Goal: Find specific page/section: Find specific page/section

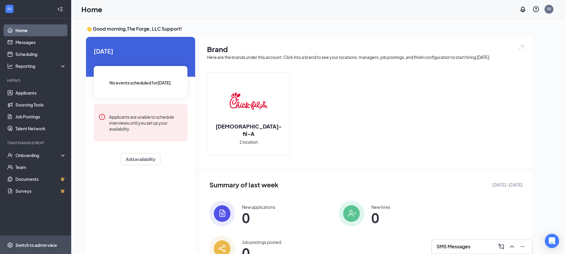
click at [17, 245] on div "Switch to admin view" at bounding box center [36, 245] width 42 height 6
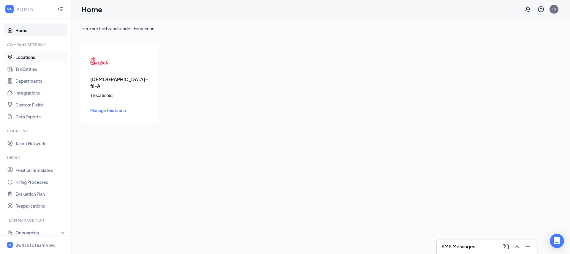
click at [39, 55] on link "Locations" at bounding box center [40, 57] width 51 height 12
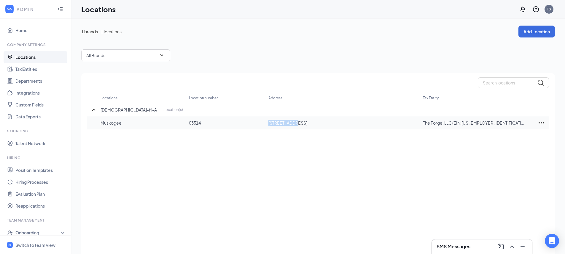
drag, startPoint x: 270, startPoint y: 122, endPoint x: 292, endPoint y: 122, distance: 22.9
click at [292, 122] on p "2004 N 11th St W, Muskogee, OK, 74401, US" at bounding box center [343, 123] width 149 height 6
copy p "2004 N 11th"
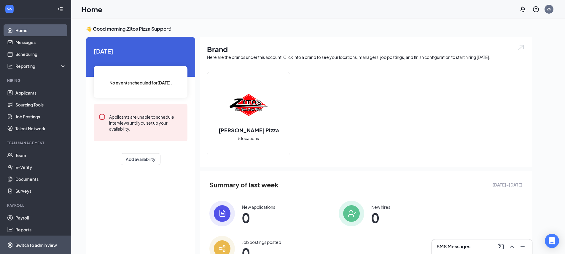
click at [37, 243] on div "Switch to admin view" at bounding box center [36, 245] width 42 height 6
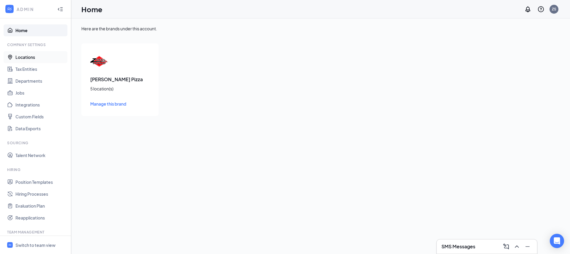
click at [39, 59] on link "Locations" at bounding box center [40, 57] width 51 height 12
